Goal: Transaction & Acquisition: Purchase product/service

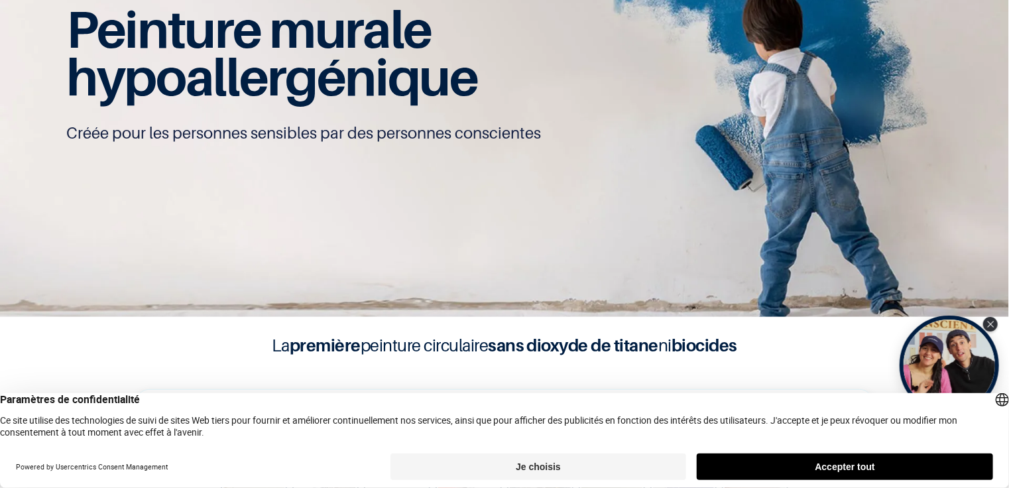
scroll to position [115, 0]
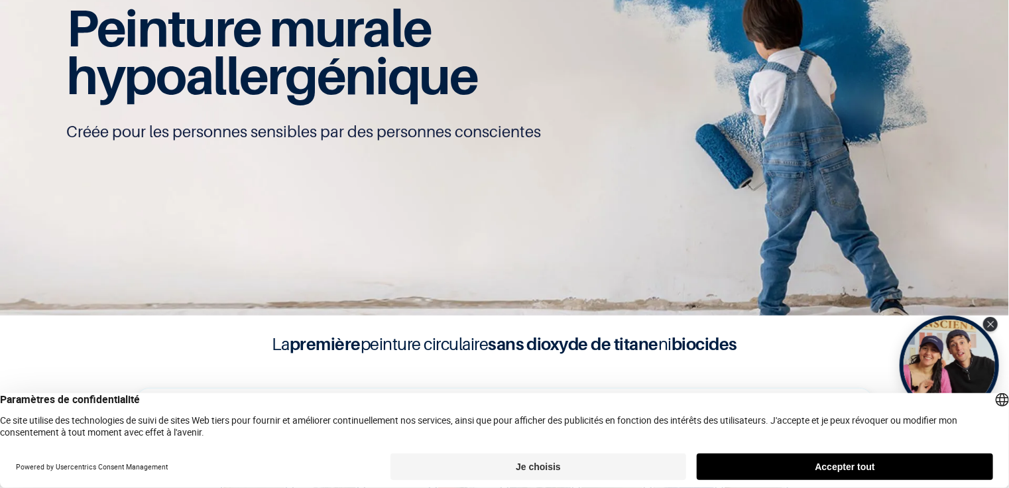
click at [844, 458] on button "Accepter tout" at bounding box center [845, 466] width 296 height 27
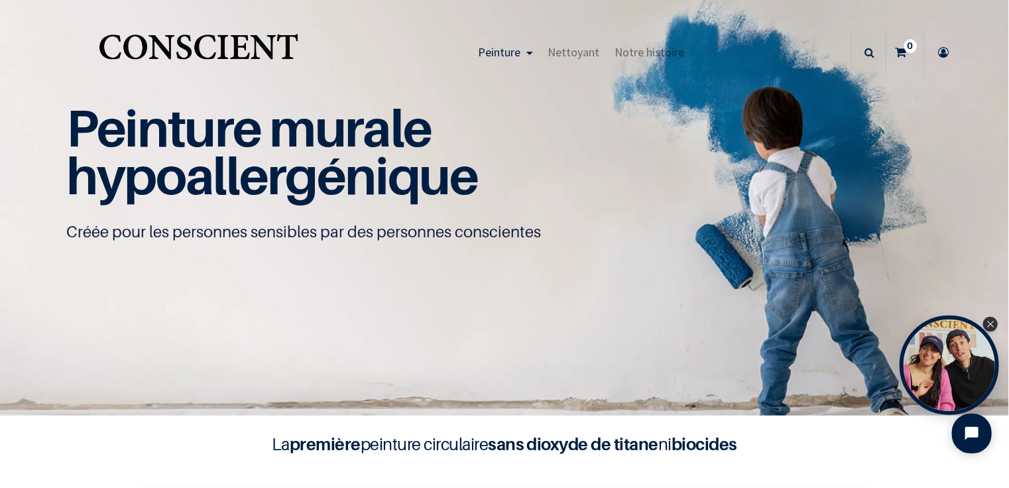
scroll to position [0, 0]
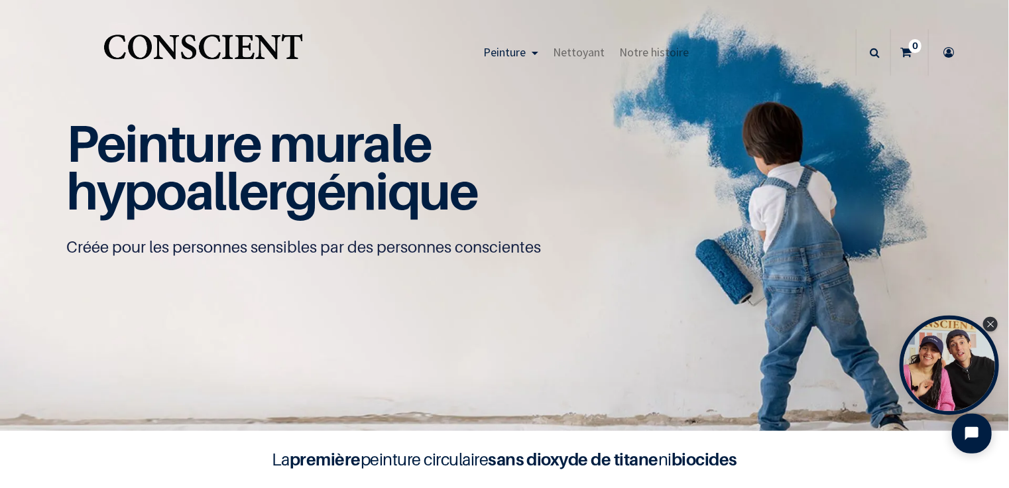
click at [941, 54] on icon at bounding box center [948, 52] width 21 height 46
click at [945, 50] on icon at bounding box center [948, 52] width 21 height 46
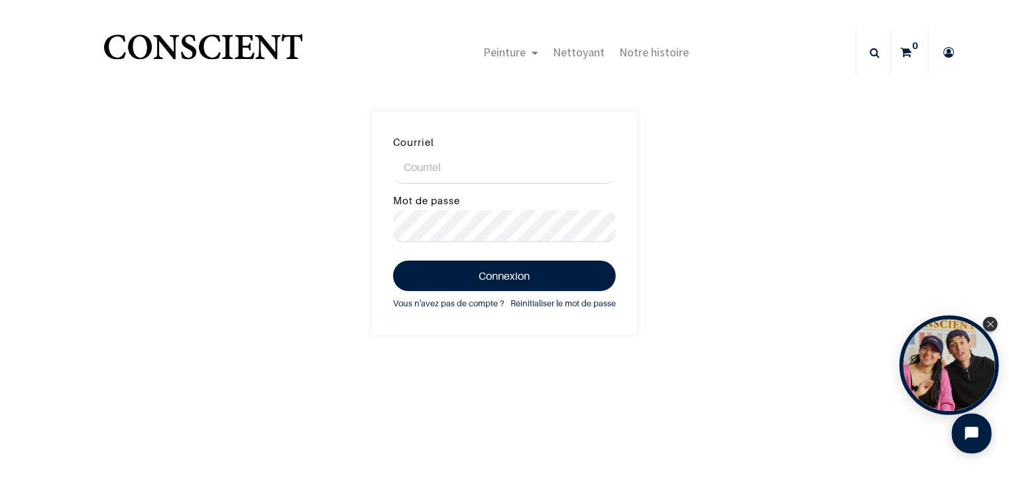
click at [508, 152] on input "Courriel" at bounding box center [504, 168] width 223 height 32
type input "[EMAIL_ADDRESS][PERSON_NAME][DOMAIN_NAME]"
click at [393, 260] on button "Connexion" at bounding box center [504, 275] width 223 height 30
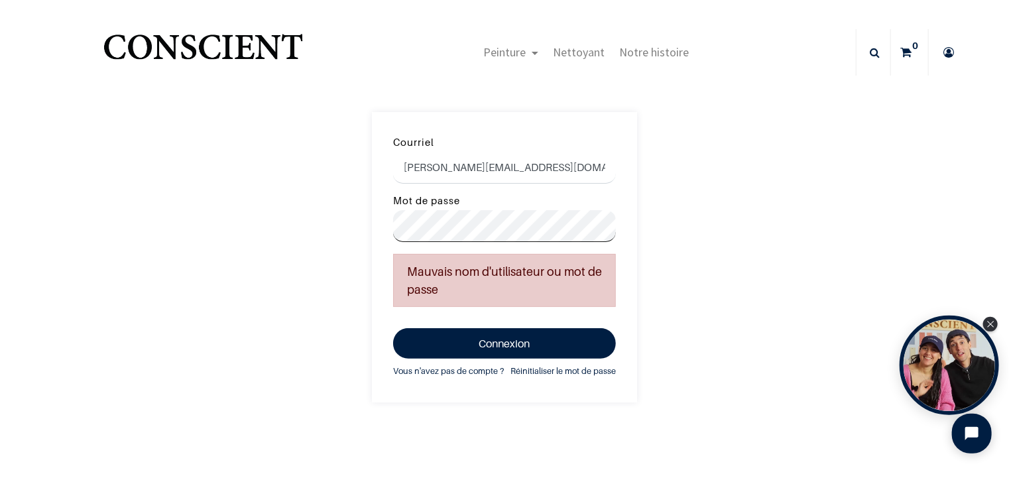
click at [393, 328] on button "Connexion" at bounding box center [504, 343] width 223 height 30
click at [556, 170] on input "annabelle.bravin@gmail.comf" at bounding box center [504, 168] width 223 height 32
type input "annabelle.bravin@gmail.com"
click at [393, 328] on button "Connexion" at bounding box center [504, 343] width 223 height 30
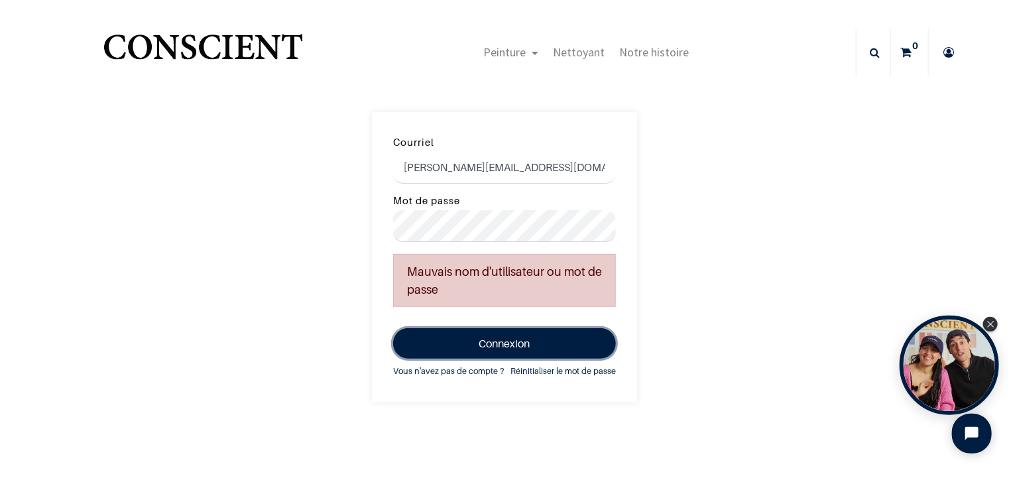
click at [489, 343] on button "Connexion" at bounding box center [504, 343] width 223 height 30
click at [780, 262] on div "[PERSON_NAME] [PERSON_NAME][EMAIL_ADDRESS][DOMAIN_NAME] Mot de passe Mauvais no…" at bounding box center [504, 257] width 1009 height 290
click at [241, 242] on div "Courriel annabelle.bravin@gmail.com Mot de passe Mauvais nom d'utilisateur ou m…" at bounding box center [504, 257] width 1009 height 290
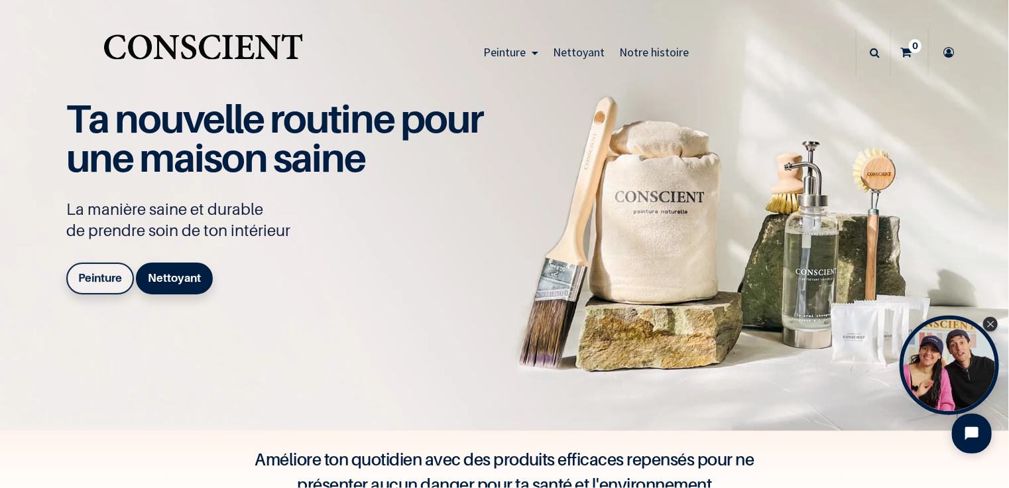
click at [109, 284] on b "Peinture" at bounding box center [100, 277] width 44 height 13
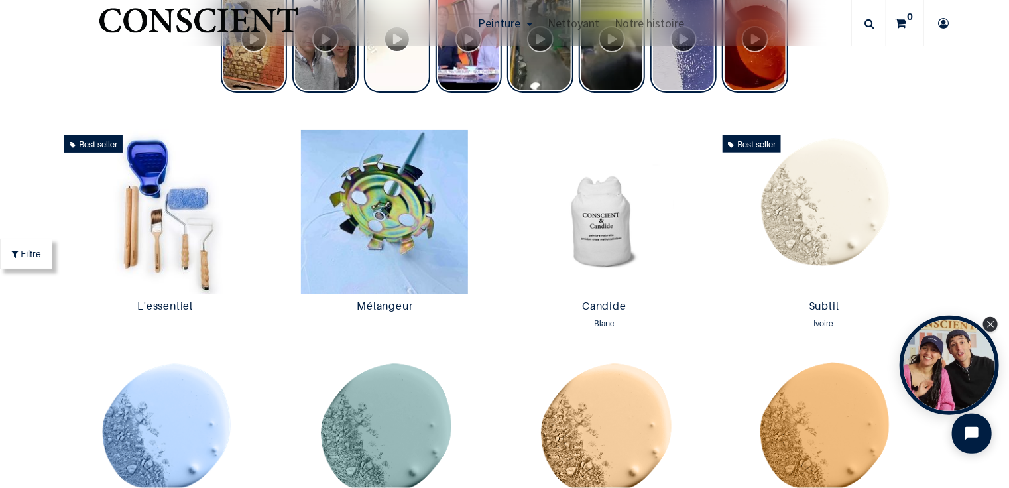
scroll to position [601, 0]
click at [178, 235] on img at bounding box center [165, 213] width 213 height 164
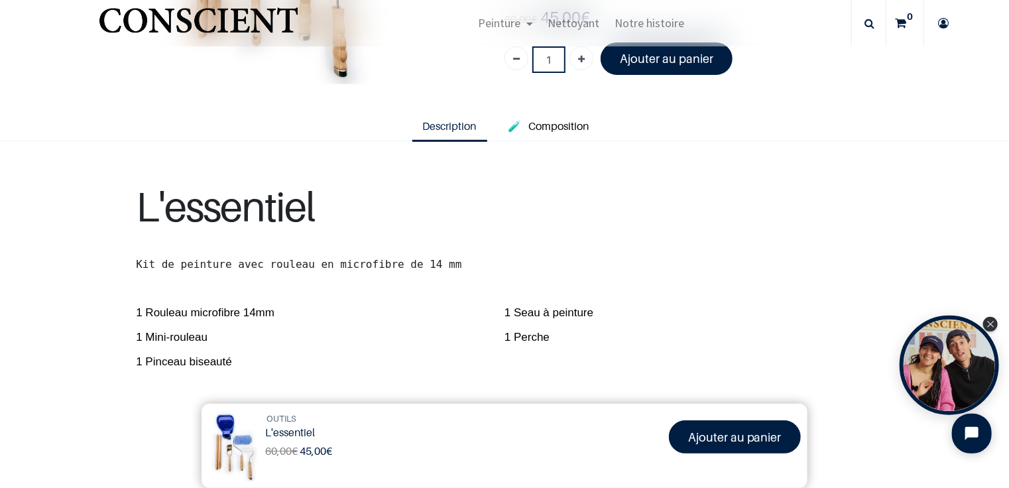
scroll to position [262, 0]
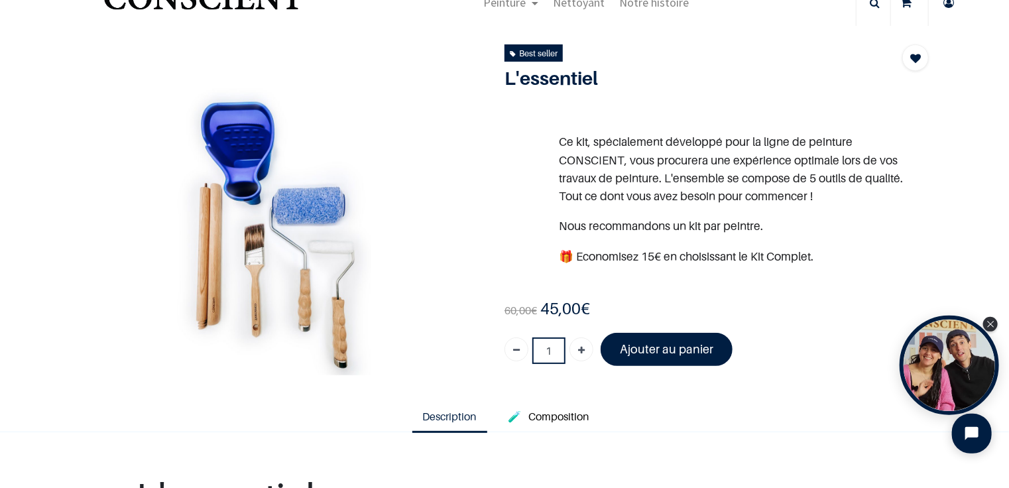
scroll to position [50, 0]
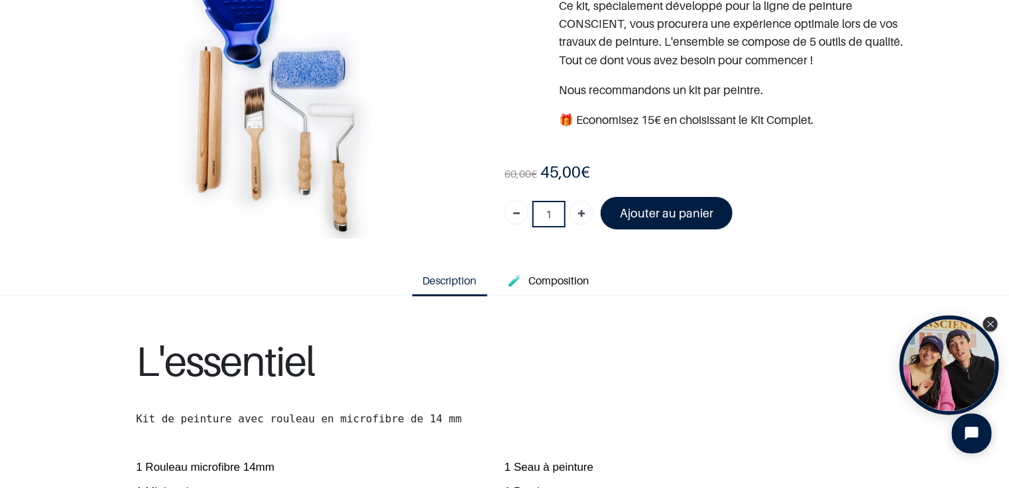
scroll to position [109, 0]
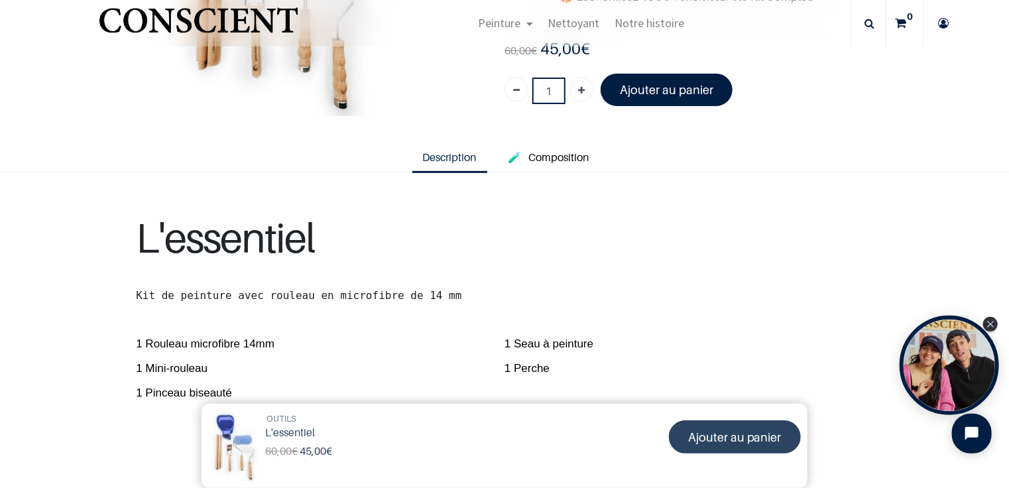
scroll to position [228, 0]
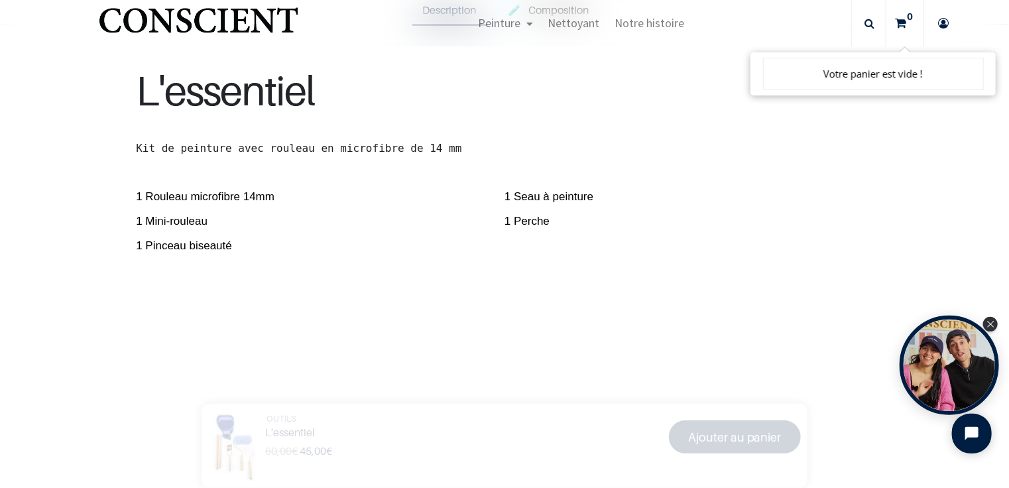
scroll to position [339, 0]
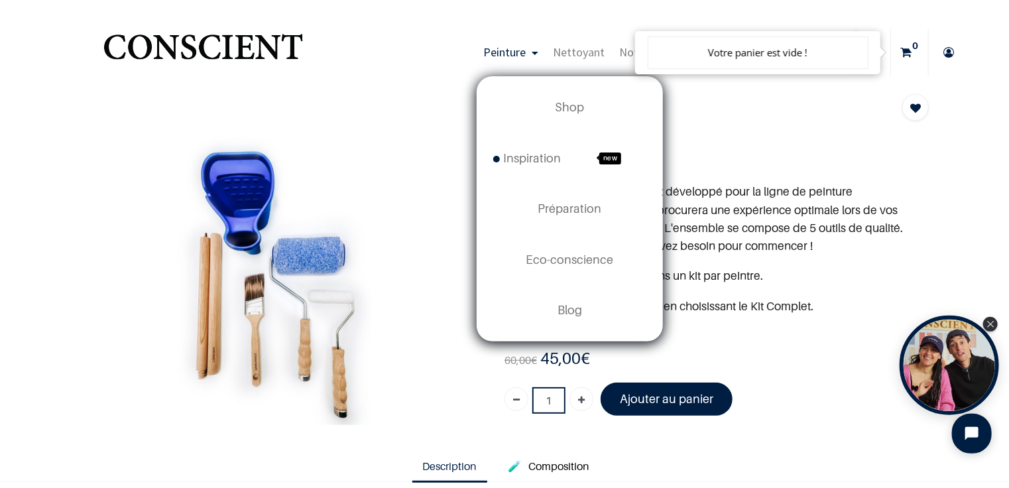
click at [516, 58] on span "Peinture" at bounding box center [504, 51] width 42 height 15
click at [526, 155] on span "Inspiration" at bounding box center [527, 158] width 68 height 14
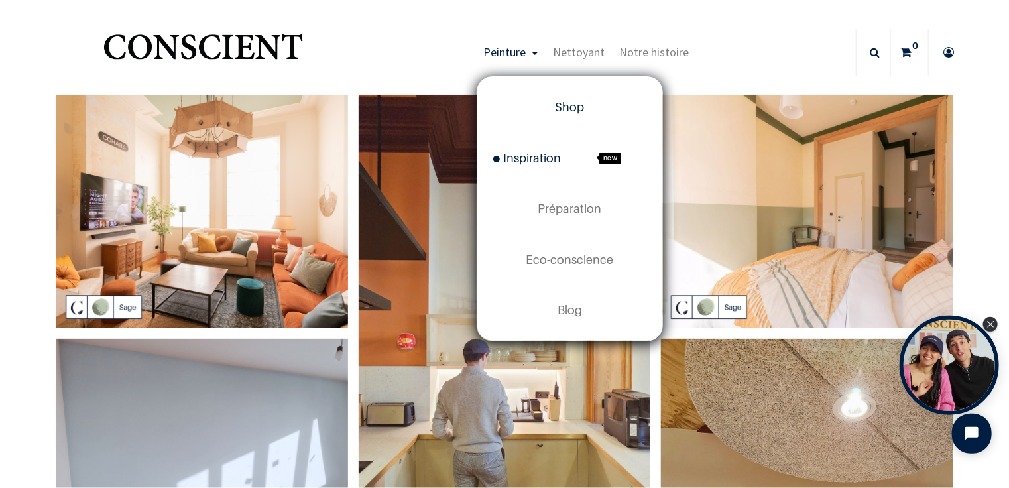
click at [559, 95] on link "Shop" at bounding box center [569, 107] width 185 height 50
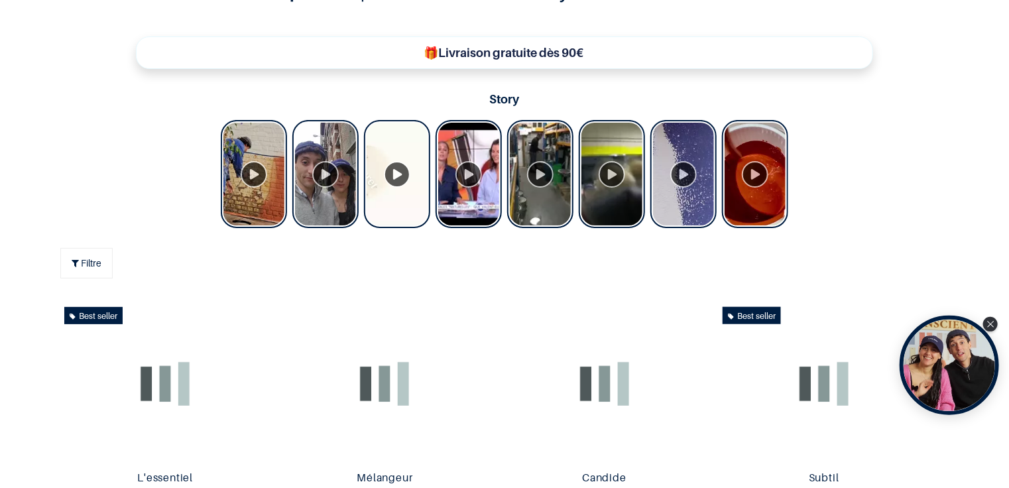
scroll to position [486, 0]
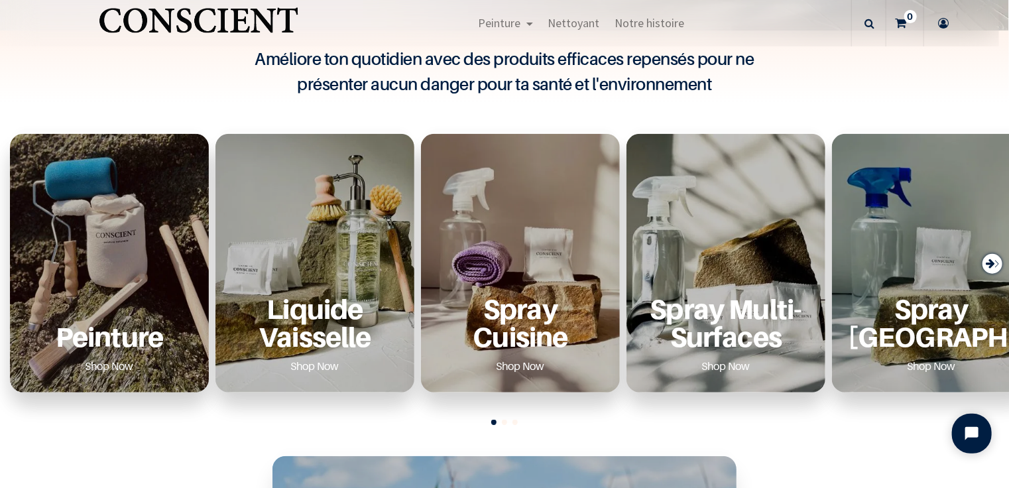
scroll to position [400, 0]
click at [122, 209] on div "Peinture Shop Now" at bounding box center [109, 263] width 199 height 258
click at [111, 339] on p "Peinture" at bounding box center [109, 336] width 167 height 27
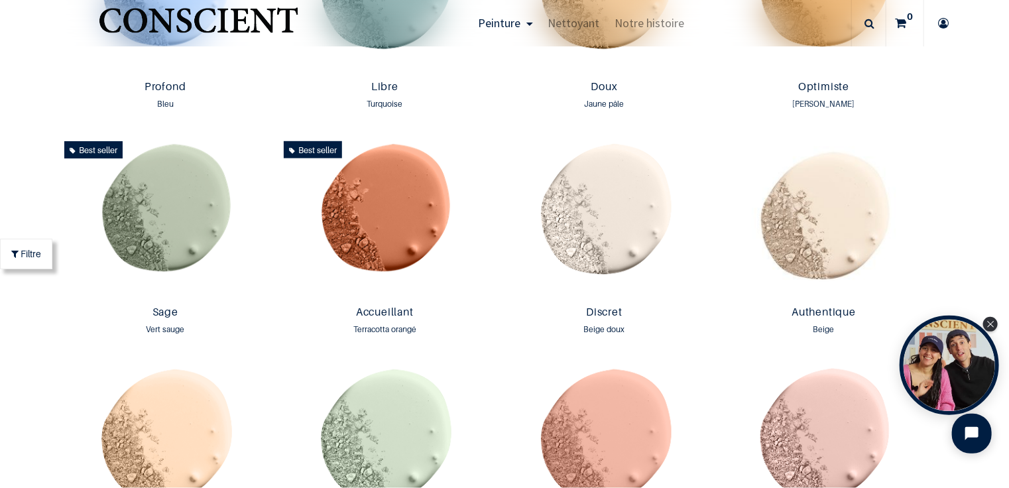
scroll to position [1062, 0]
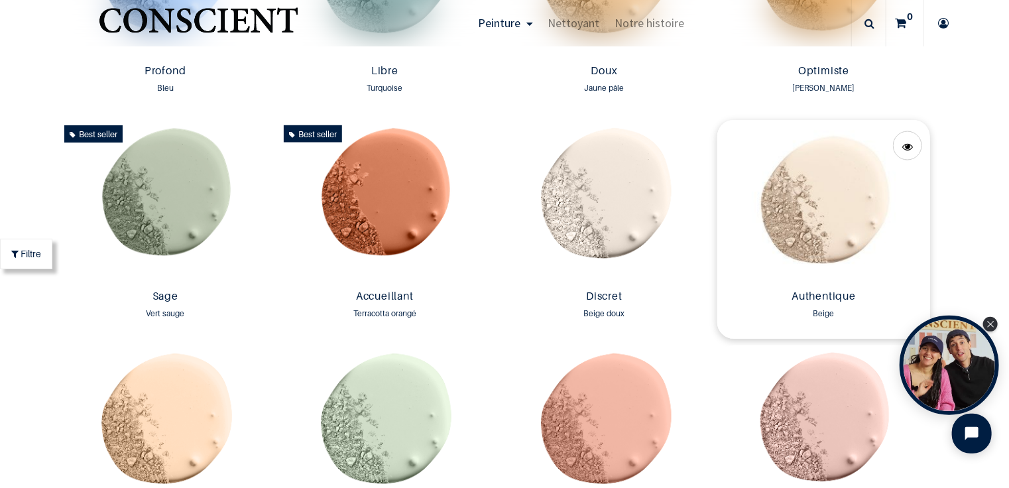
click at [825, 230] on img at bounding box center [823, 202] width 213 height 164
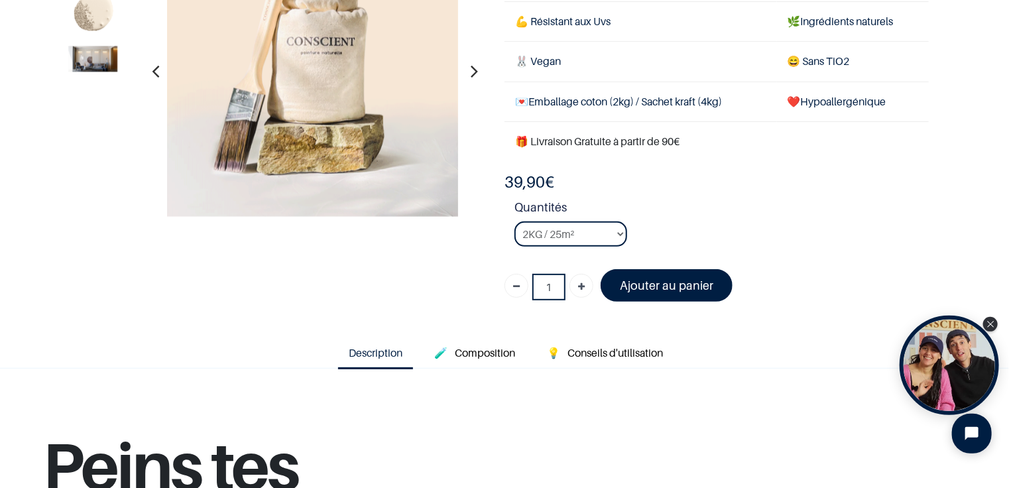
scroll to position [141, 0]
click at [579, 229] on select "2KG / 25m² 4KG / 50m² 8KG / 100m² Testeur" at bounding box center [570, 233] width 113 height 25
select select "5"
click at [514, 221] on select "2KG / 25m² 4KG / 50m² 8KG / 100m² Testeur" at bounding box center [570, 233] width 113 height 25
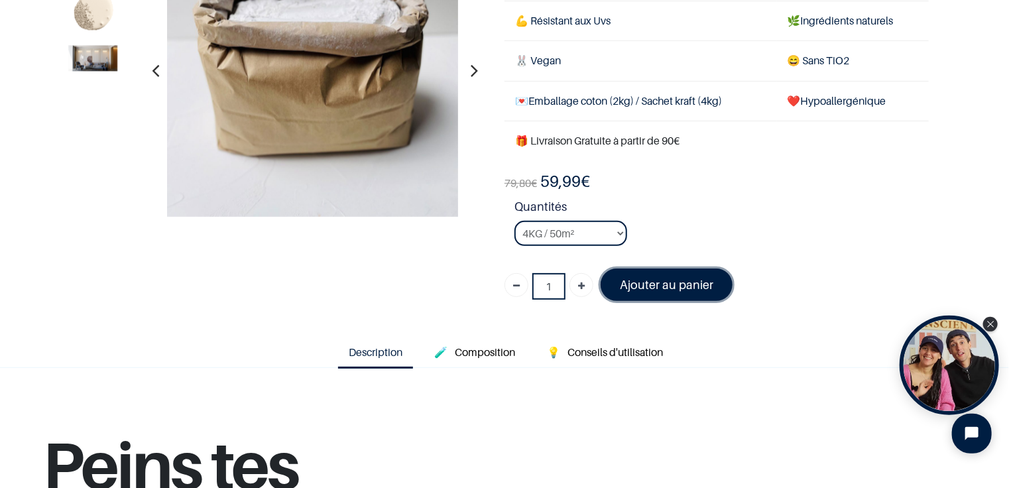
click at [641, 280] on font "Ajouter au panier" at bounding box center [666, 285] width 93 height 14
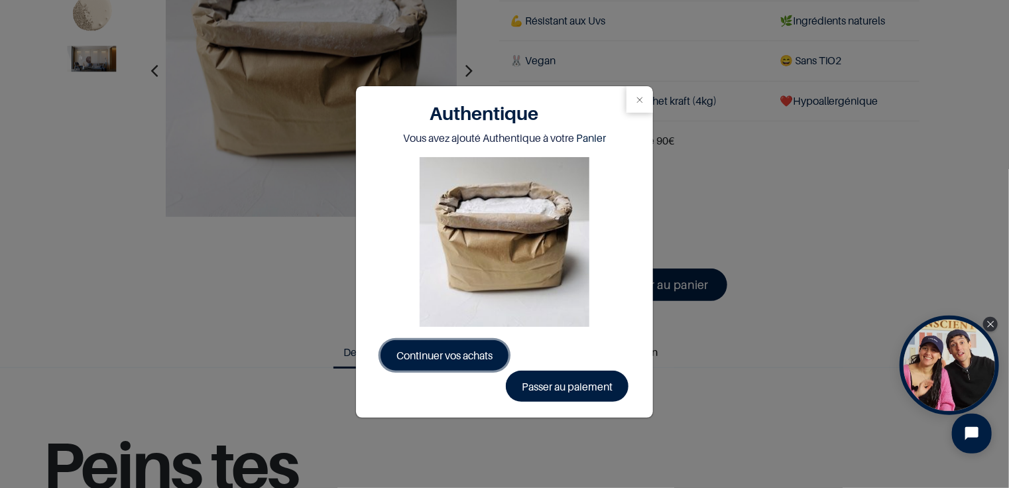
click at [471, 360] on span "Continuer vos achats" at bounding box center [444, 355] width 96 height 13
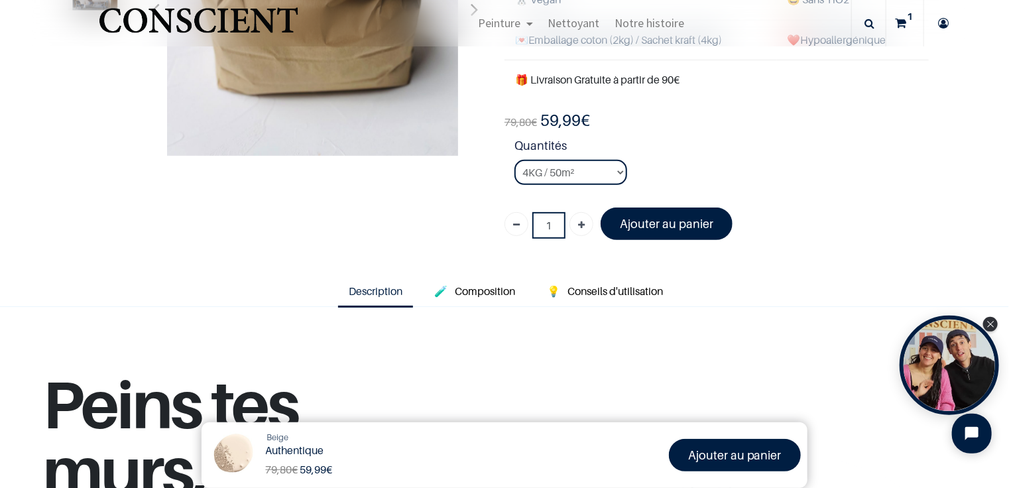
scroll to position [109, 0]
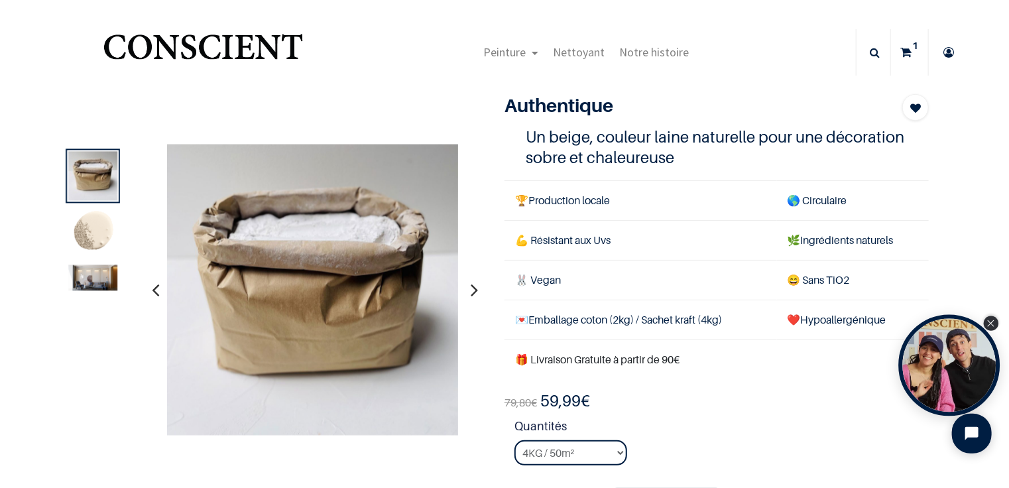
click at [992, 324] on icon "Close Tolstoy widget" at bounding box center [991, 323] width 7 height 7
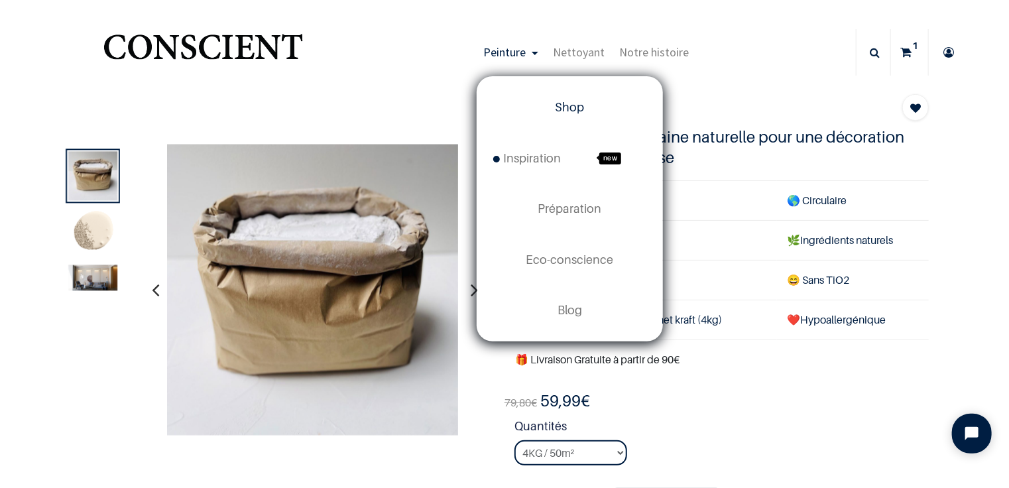
click at [567, 99] on link "Shop" at bounding box center [569, 107] width 185 height 50
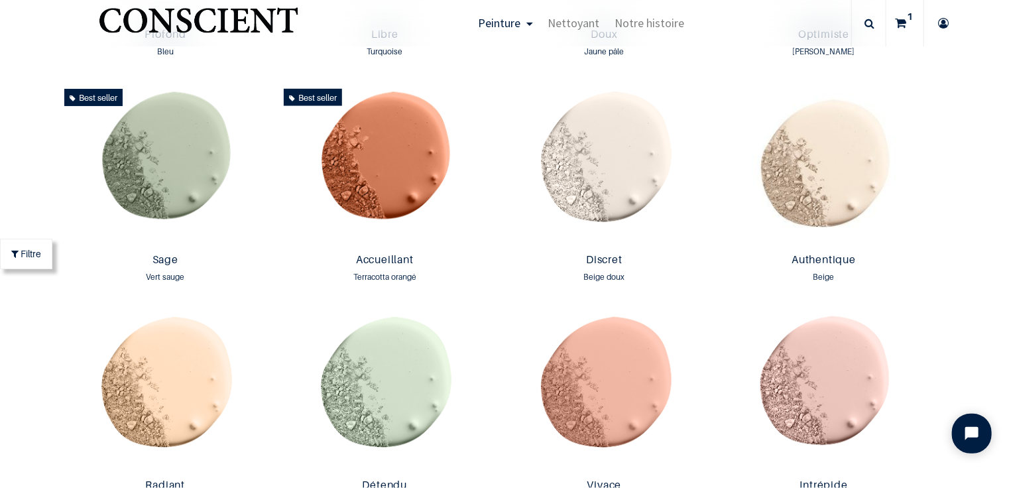
scroll to position [1100, 0]
click at [408, 160] on img at bounding box center [384, 165] width 213 height 164
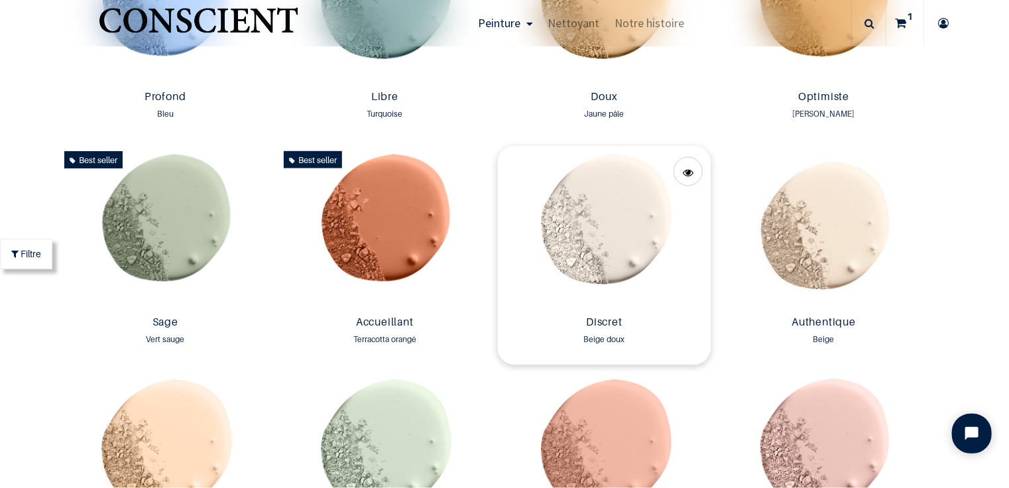
scroll to position [1021, 0]
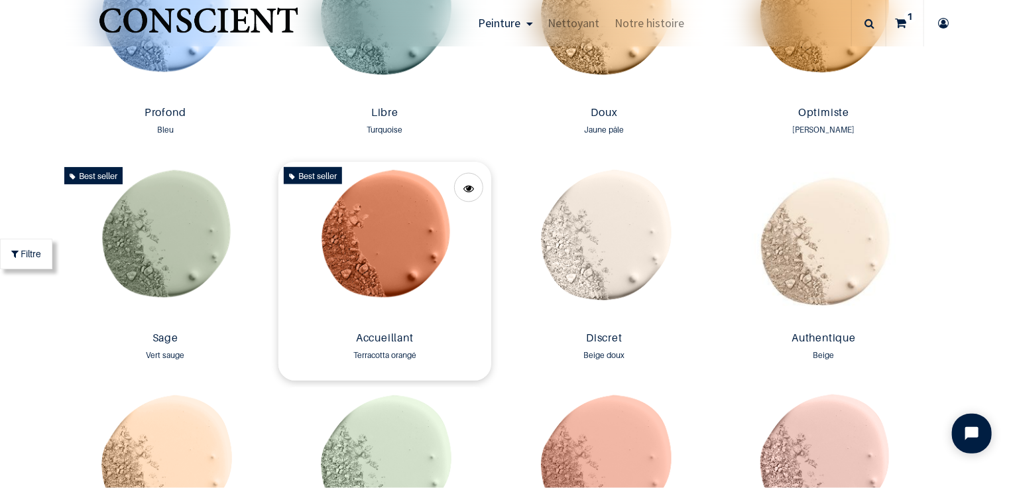
click at [387, 307] on img at bounding box center [384, 244] width 213 height 164
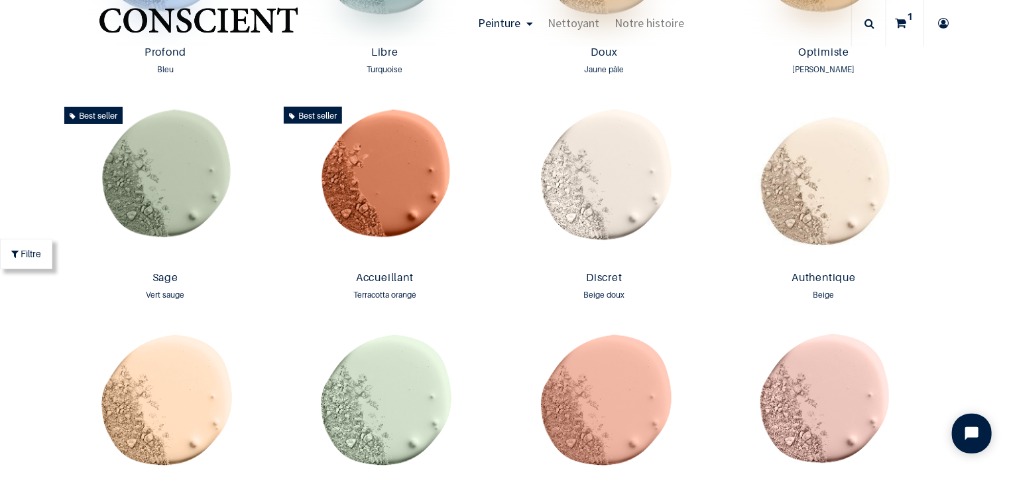
scroll to position [1082, 0]
click at [390, 199] on img at bounding box center [384, 183] width 213 height 164
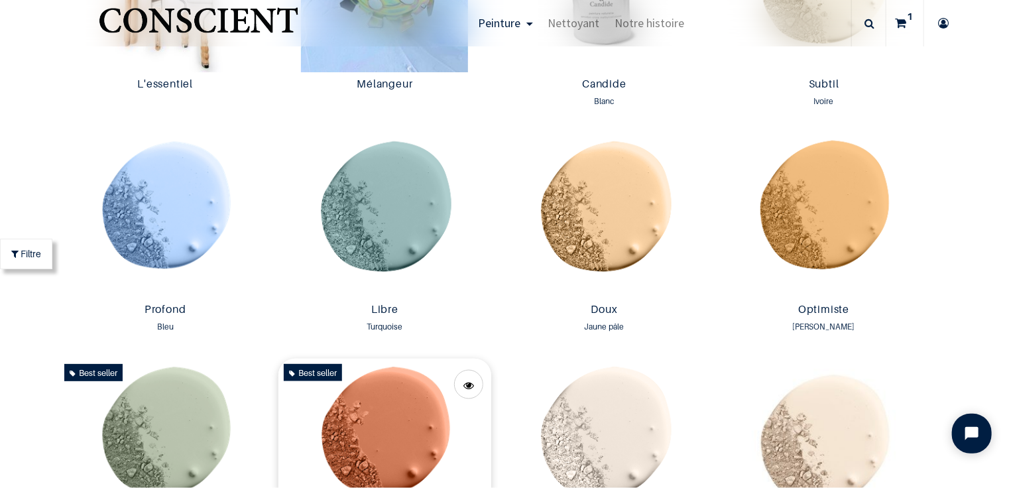
scroll to position [826, 0]
